Goal: Task Accomplishment & Management: Use online tool/utility

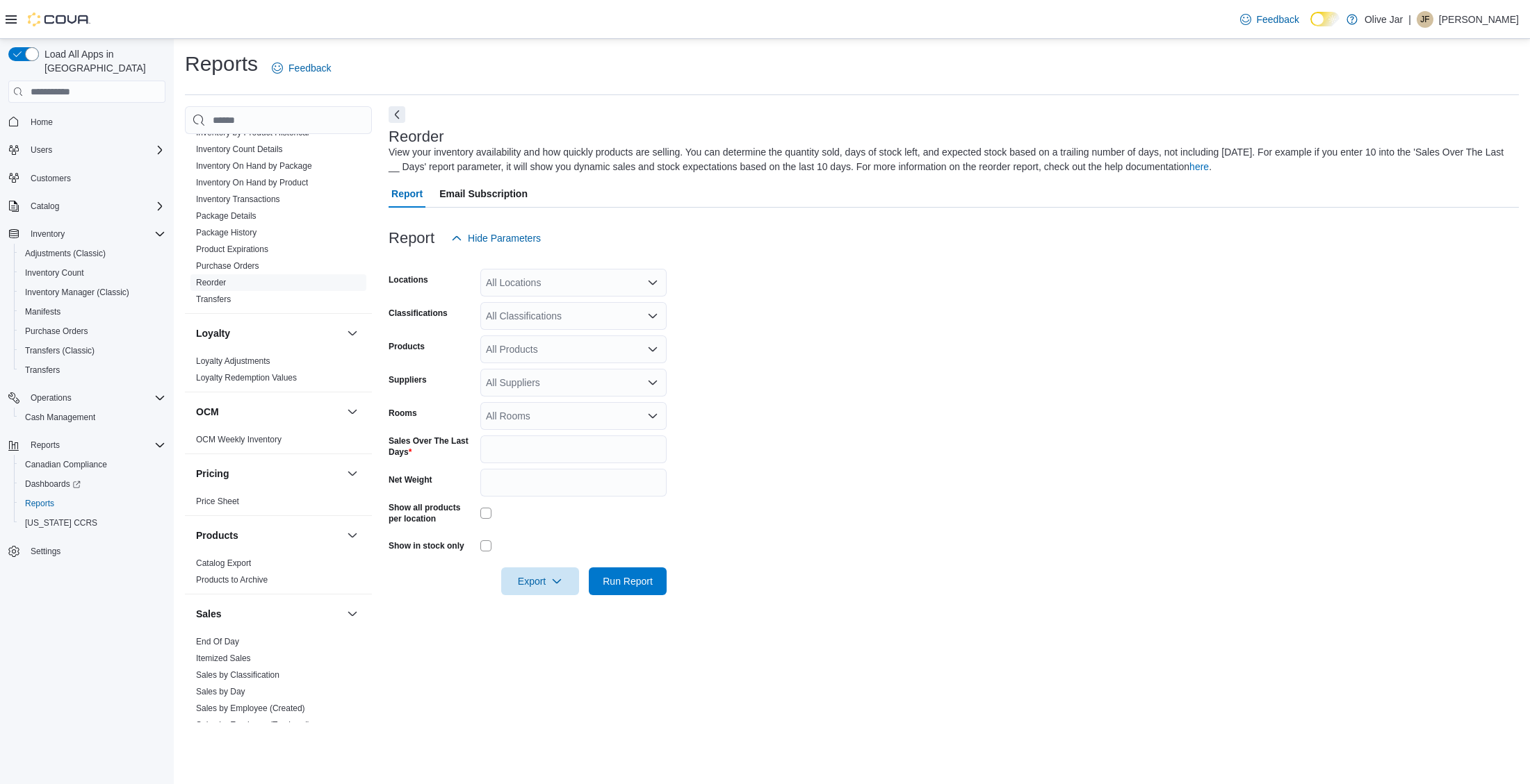
scroll to position [751, 0]
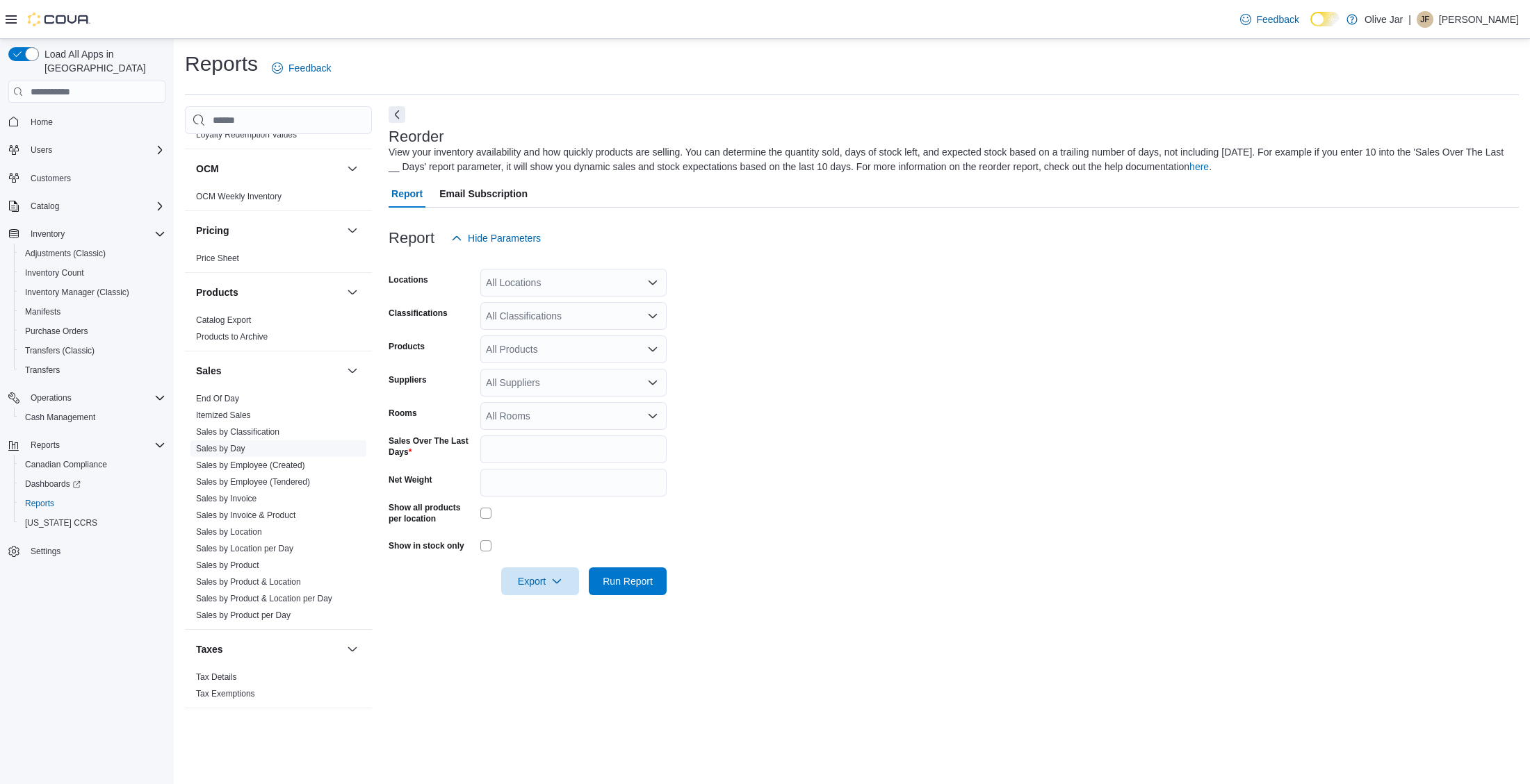
click at [218, 452] on link "Sales by Day" at bounding box center [221, 448] width 50 height 10
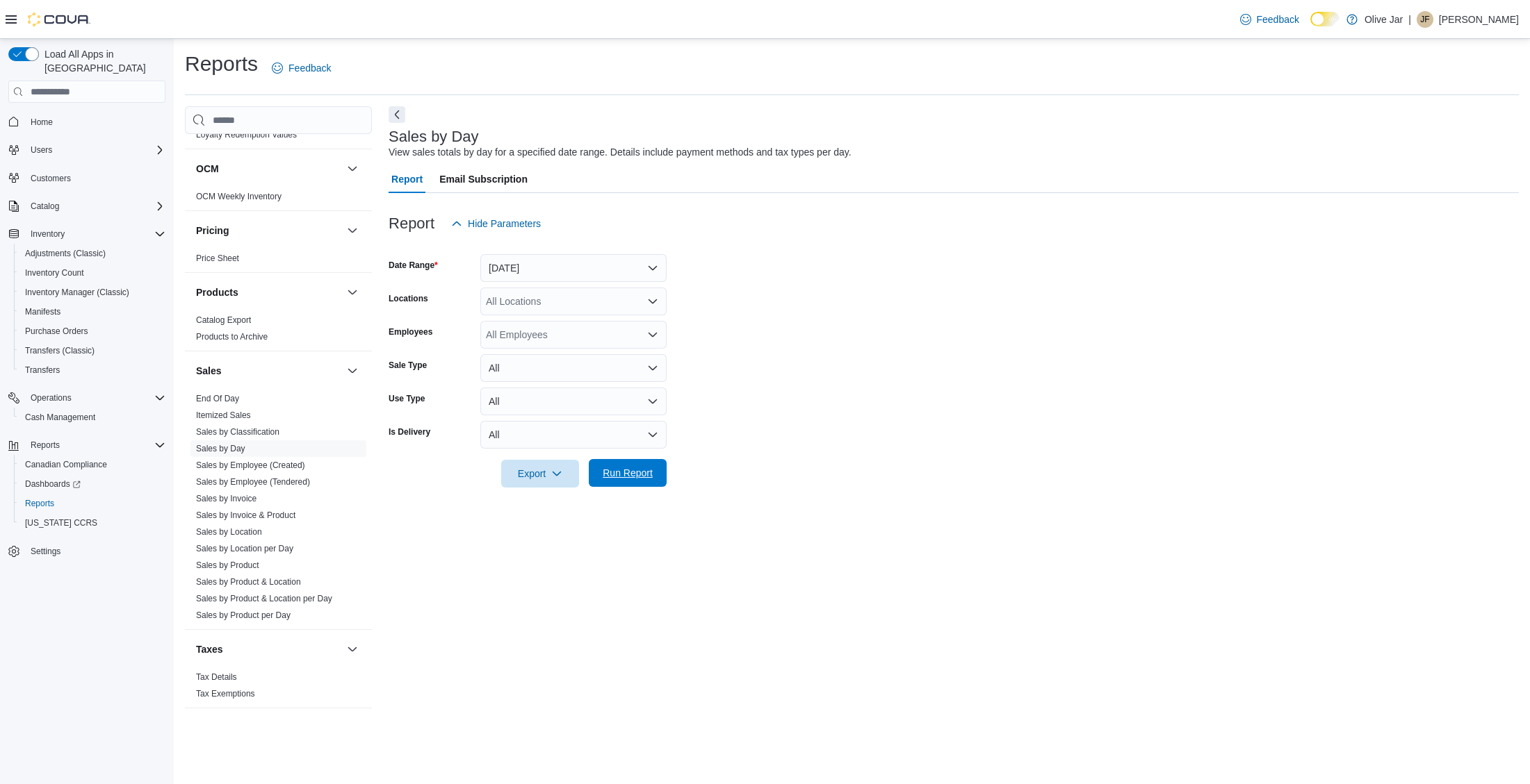
click at [633, 483] on span "Run Report" at bounding box center [628, 473] width 61 height 28
